Goal: Task Accomplishment & Management: Use online tool/utility

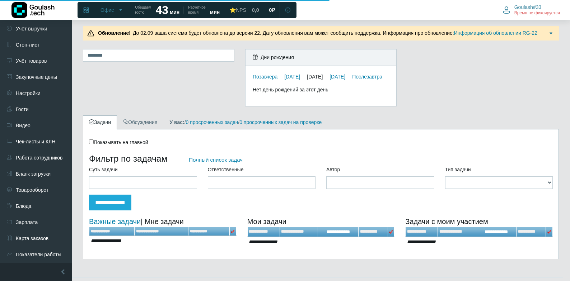
scroll to position [158, 0]
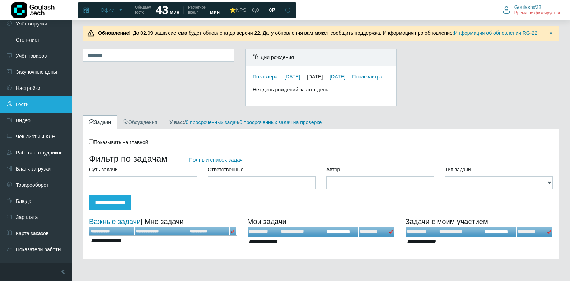
click at [38, 97] on link "Гости" at bounding box center [36, 105] width 72 height 16
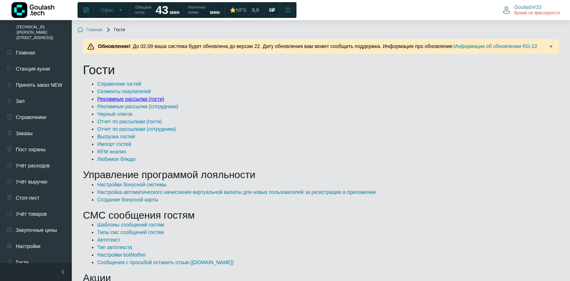
click at [116, 97] on link "Рекламные рассылки (гости)" at bounding box center [130, 99] width 67 height 6
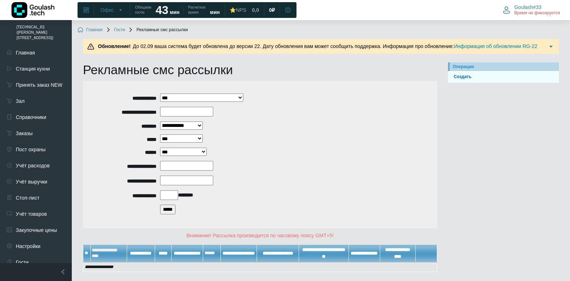
click at [175, 211] on input "*****" at bounding box center [167, 210] width 15 height 10
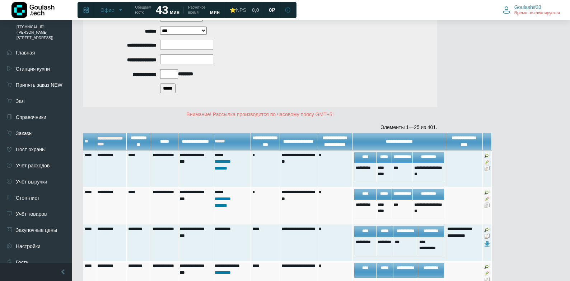
scroll to position [144, 0]
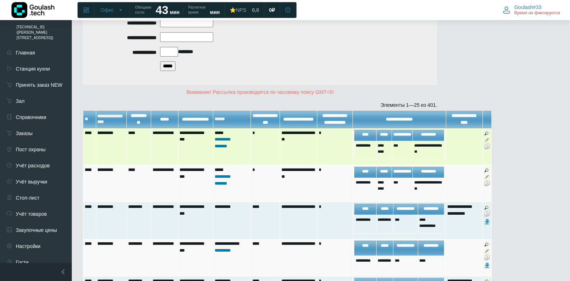
click at [486, 136] on img at bounding box center [487, 133] width 6 height 6
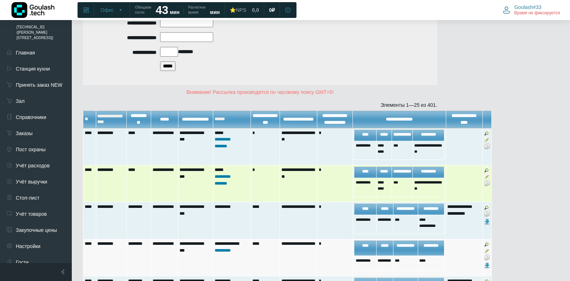
click at [486, 179] on img at bounding box center [487, 177] width 6 height 6
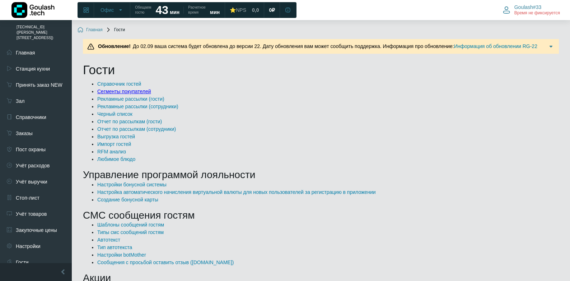
click at [128, 90] on link "Сегменты покупателей" at bounding box center [124, 92] width 54 height 6
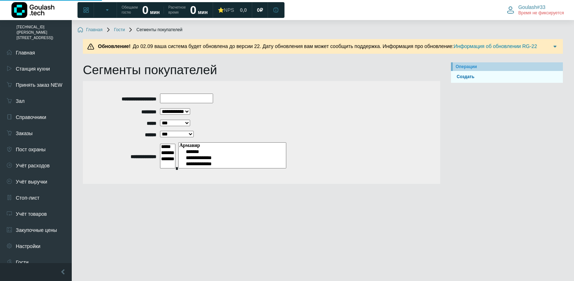
select select
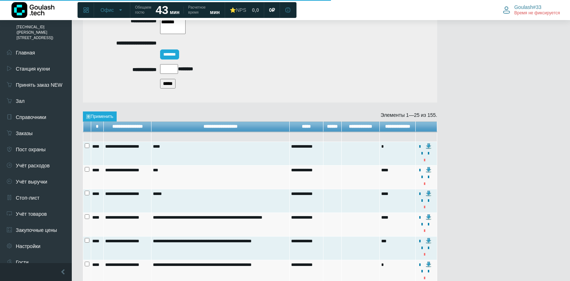
scroll to position [144, 0]
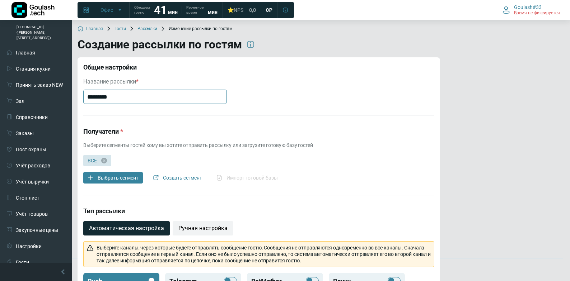
scroll to position [36, 0]
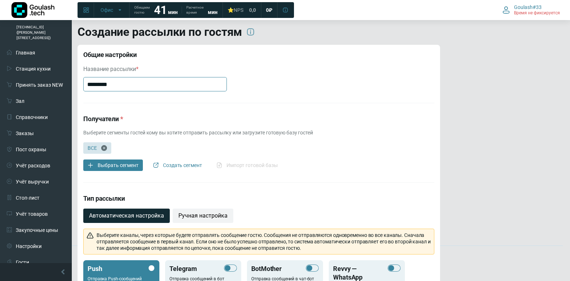
click at [106, 148] on icon "button" at bounding box center [104, 148] width 6 height 6
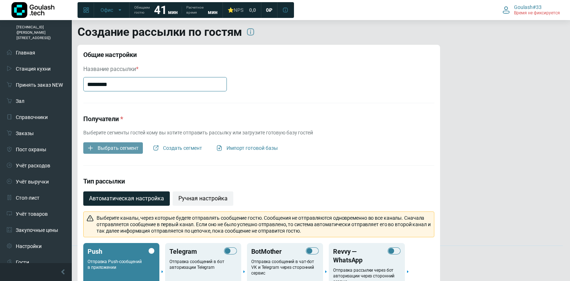
click at [106, 151] on span "Выбрать сегмент" at bounding box center [118, 148] width 41 height 6
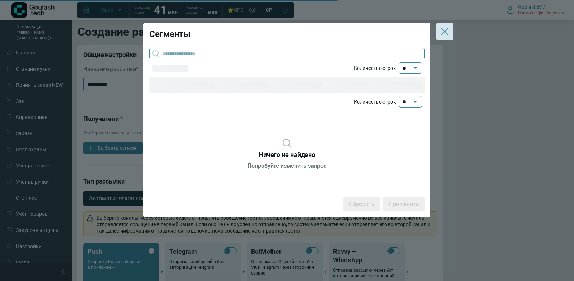
click at [193, 53] on input "text" at bounding box center [291, 53] width 256 height 11
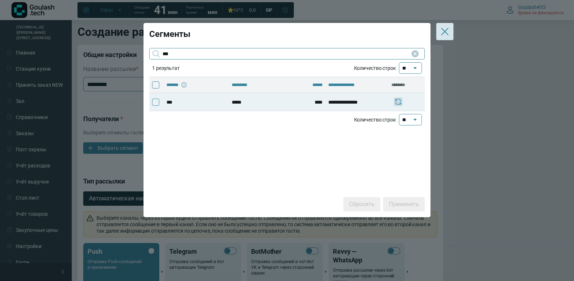
type input "***"
click at [154, 103] on span at bounding box center [155, 102] width 7 height 7
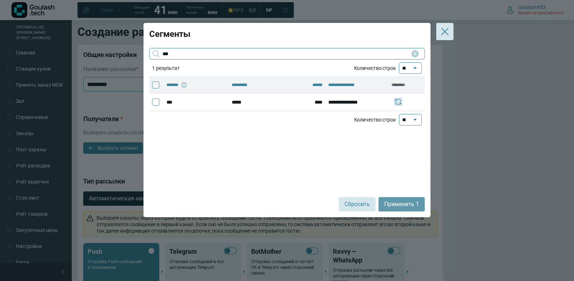
click at [386, 202] on span "Применить 1" at bounding box center [401, 205] width 35 height 8
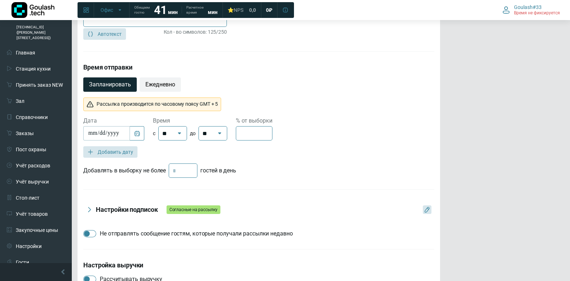
scroll to position [545, 0]
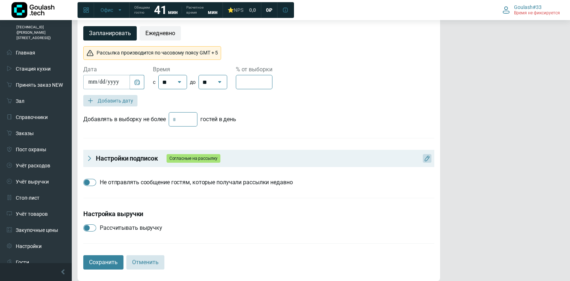
click at [360, 161] on h4 "Настройки подписок Согласные на рассылку" at bounding box center [263, 158] width 335 height 9
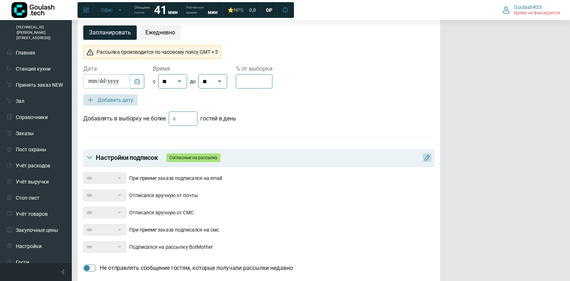
click at [360, 161] on h4 "Настройки подписок Согласные на рассылку" at bounding box center [263, 158] width 335 height 9
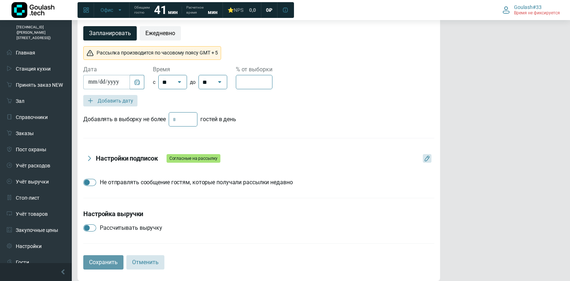
click at [104, 263] on span "Сохранить" at bounding box center [103, 263] width 29 height 8
click at [97, 264] on span "Сохранить" at bounding box center [103, 263] width 29 height 8
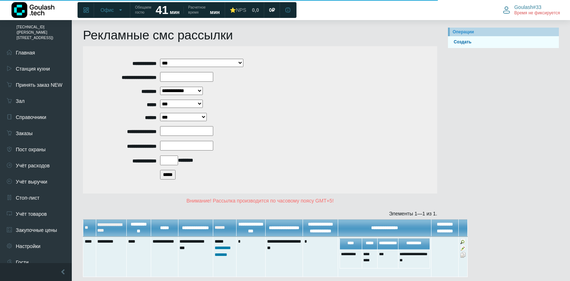
scroll to position [69, 0]
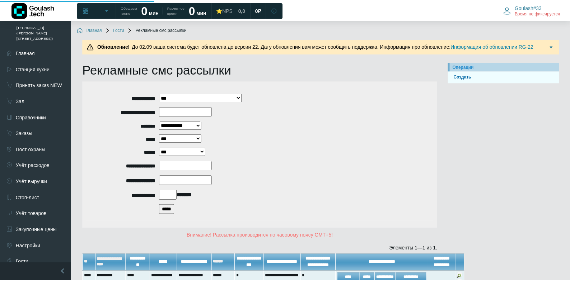
scroll to position [69, 0]
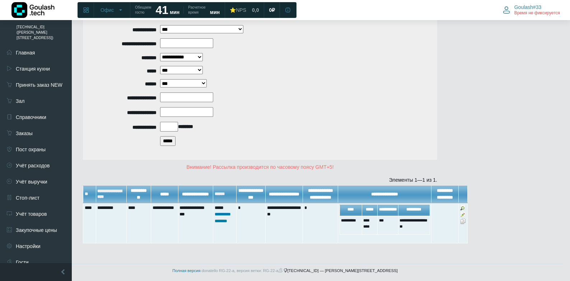
click at [172, 145] on input "*****" at bounding box center [167, 141] width 15 height 10
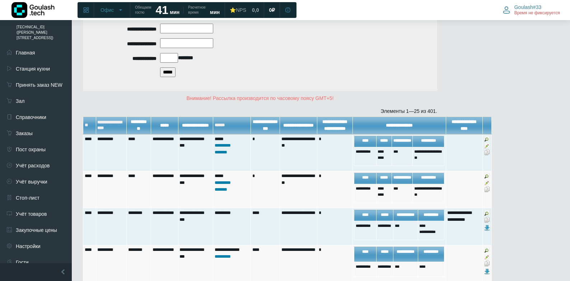
scroll to position [140, 0]
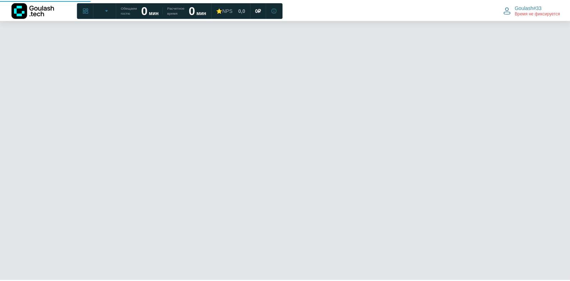
scroll to position [69, 0]
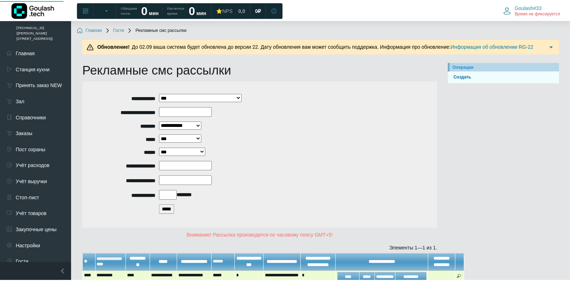
scroll to position [69, 0]
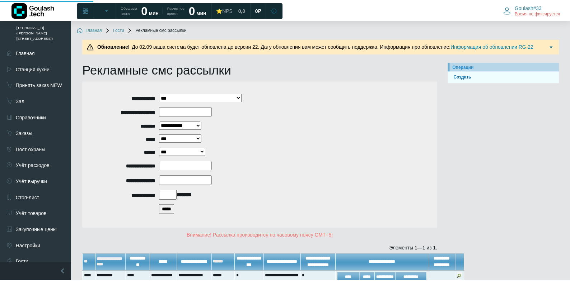
scroll to position [69, 0]
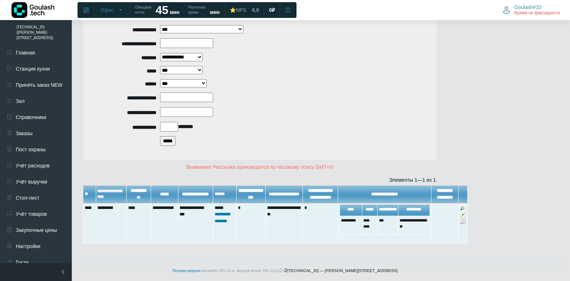
click at [175, 143] on input "*****" at bounding box center [167, 141] width 15 height 10
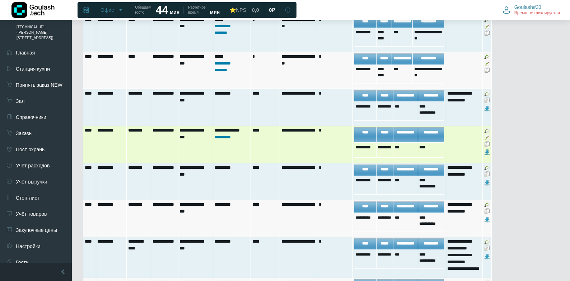
scroll to position [212, 0]
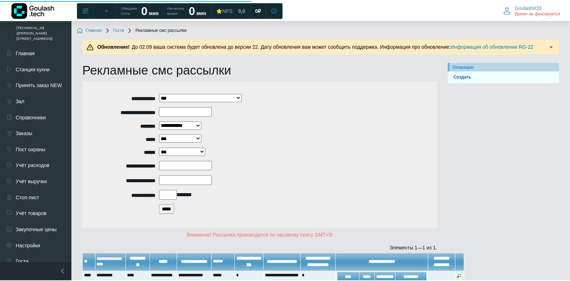
scroll to position [69, 0]
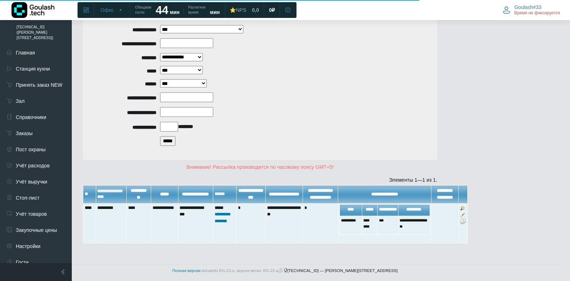
click at [164, 145] on input "*****" at bounding box center [167, 141] width 15 height 10
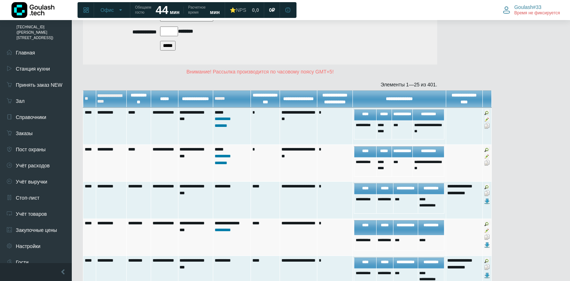
scroll to position [177, 0]
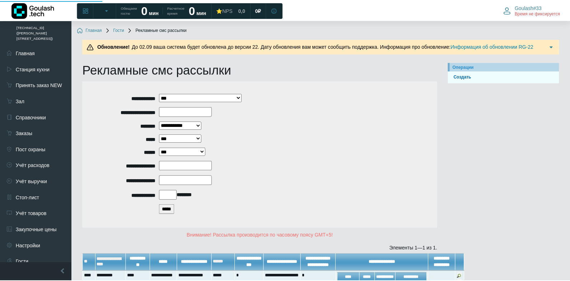
scroll to position [69, 0]
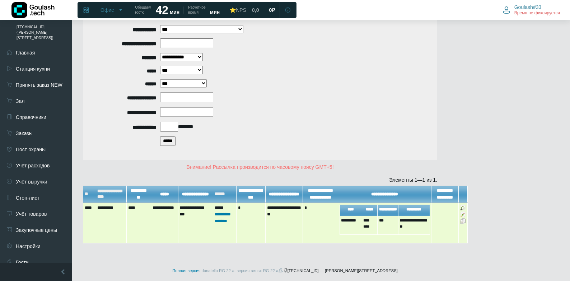
click at [463, 211] on img at bounding box center [463, 208] width 6 height 6
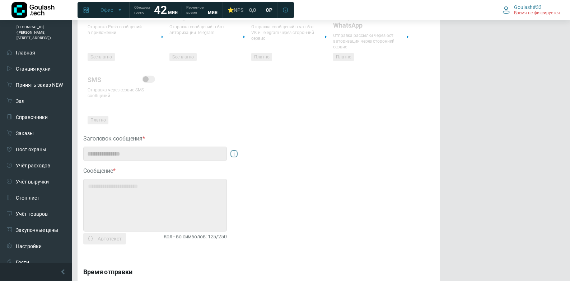
scroll to position [251, 0]
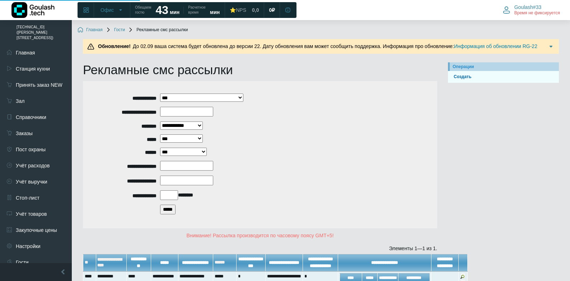
scroll to position [69, 0]
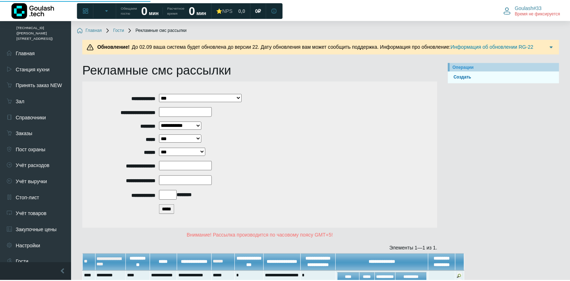
scroll to position [69, 0]
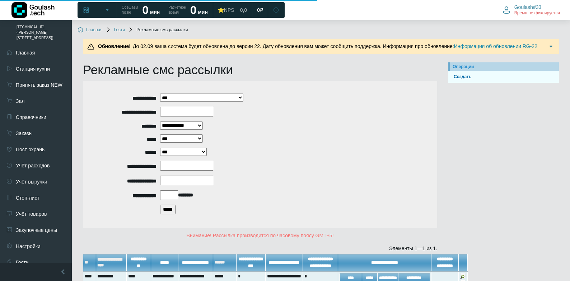
scroll to position [68, 0]
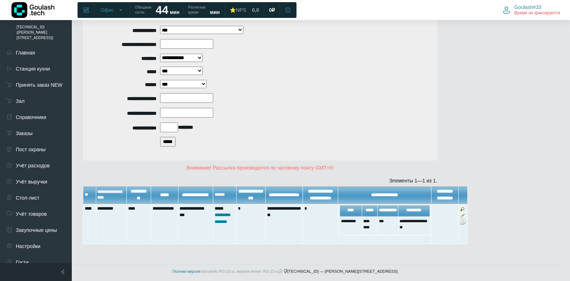
click at [170, 144] on input "*****" at bounding box center [167, 142] width 15 height 10
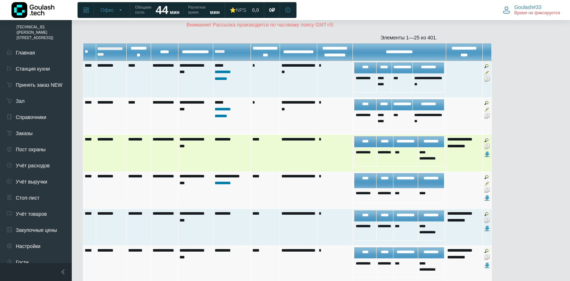
scroll to position [211, 0]
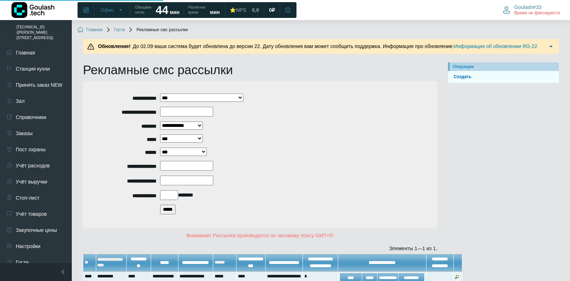
scroll to position [69, 0]
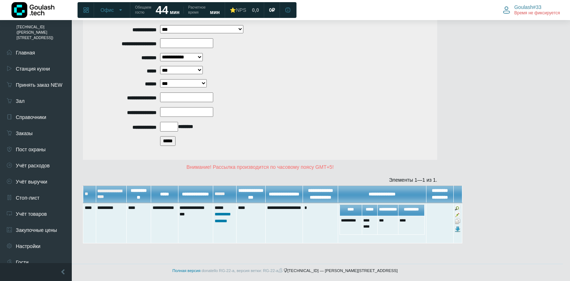
click at [172, 142] on input "*****" at bounding box center [167, 141] width 15 height 10
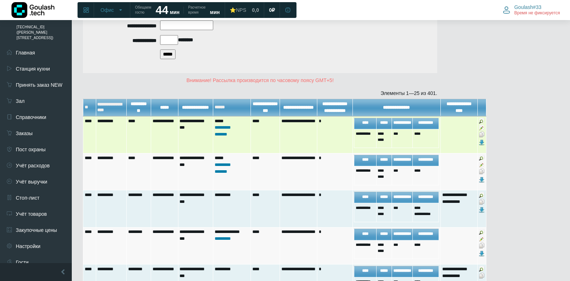
scroll to position [177, 0]
